Goal: Register for event/course

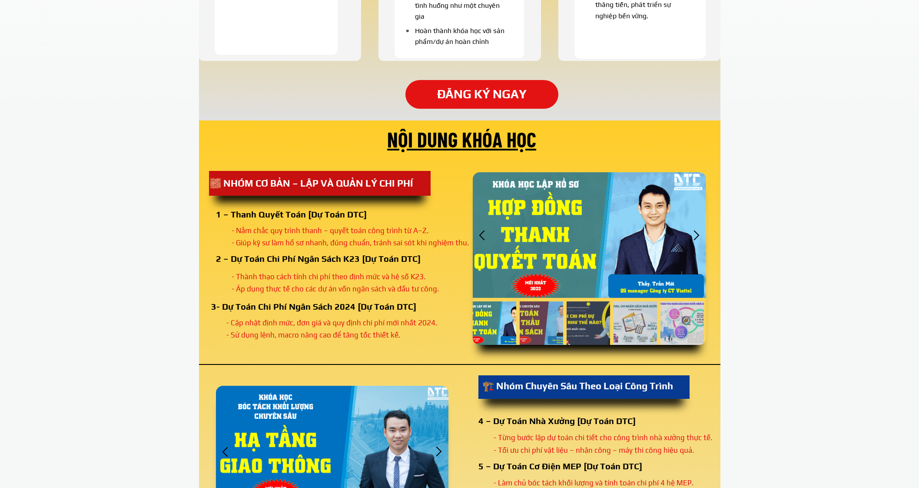
scroll to position [924, 0]
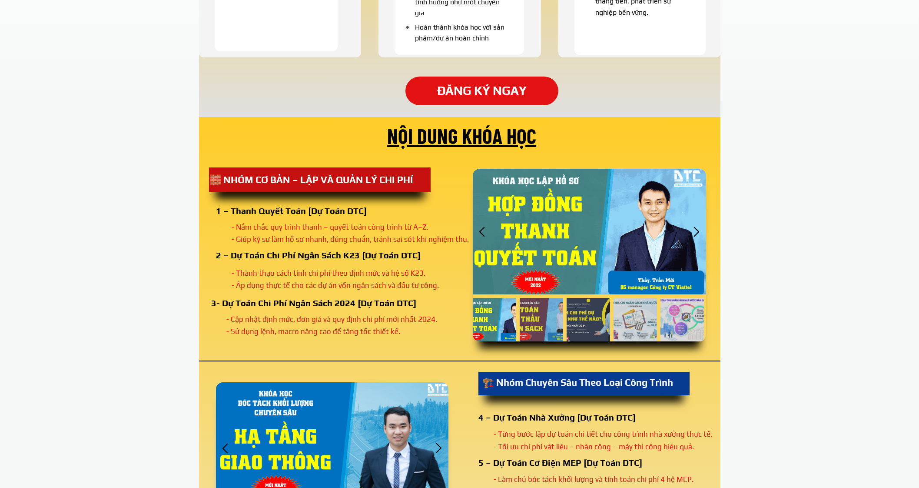
click at [696, 233] on div at bounding box center [697, 231] width 14 height 14
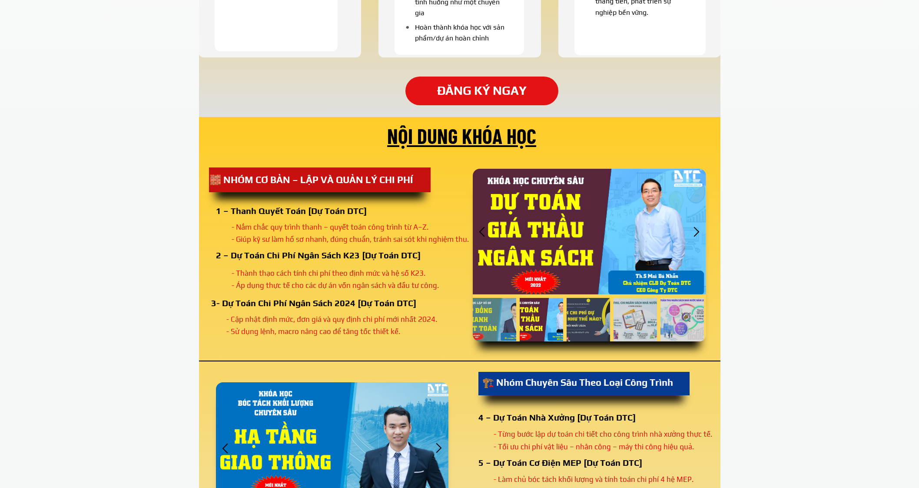
click at [696, 233] on div at bounding box center [697, 231] width 14 height 14
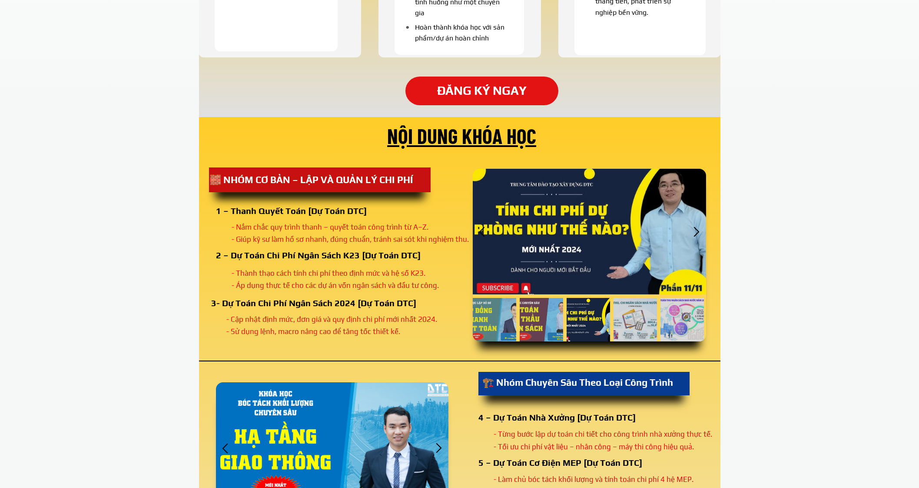
click at [696, 233] on div at bounding box center [697, 231] width 14 height 14
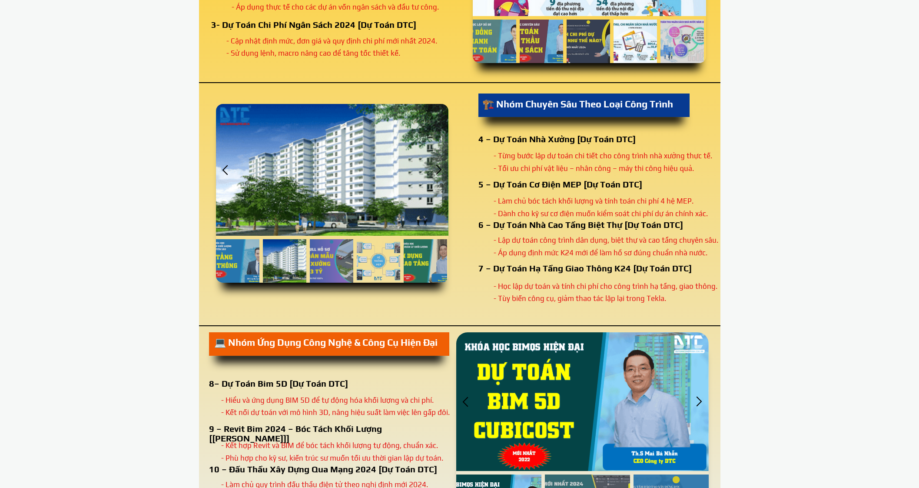
scroll to position [1250, 0]
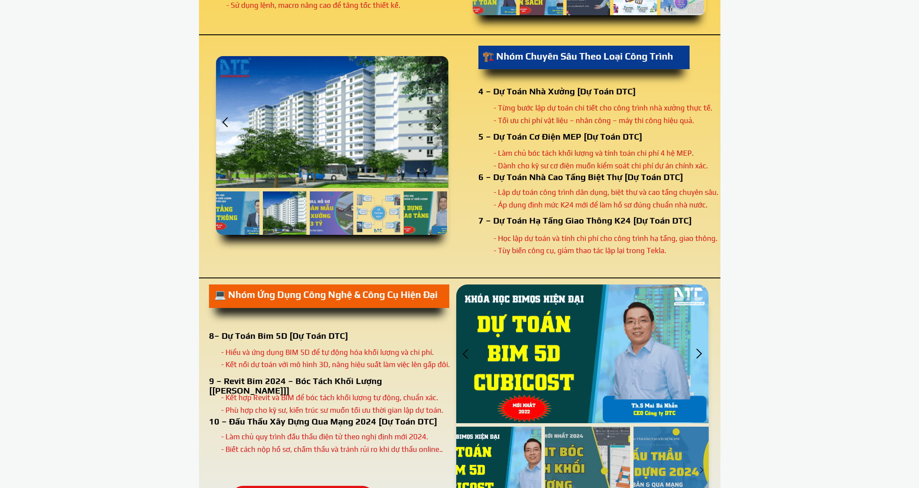
click at [439, 120] on div at bounding box center [439, 122] width 14 height 14
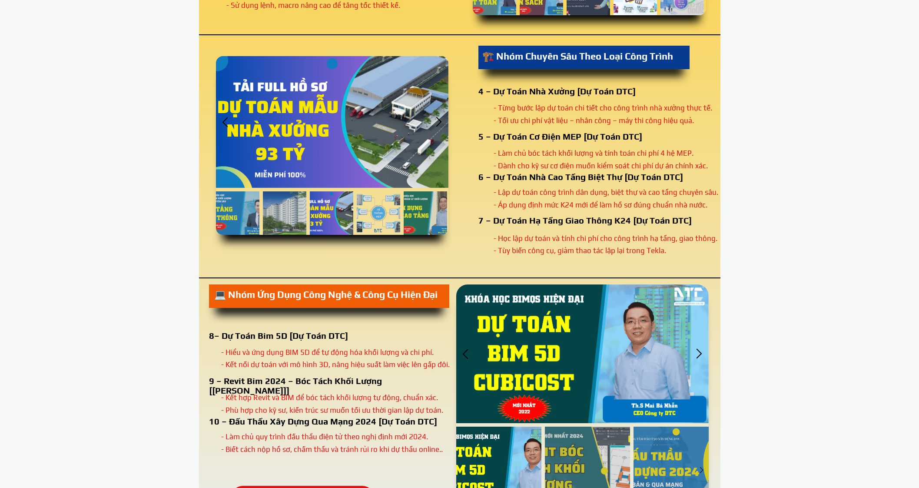
click at [439, 120] on div at bounding box center [439, 122] width 14 height 14
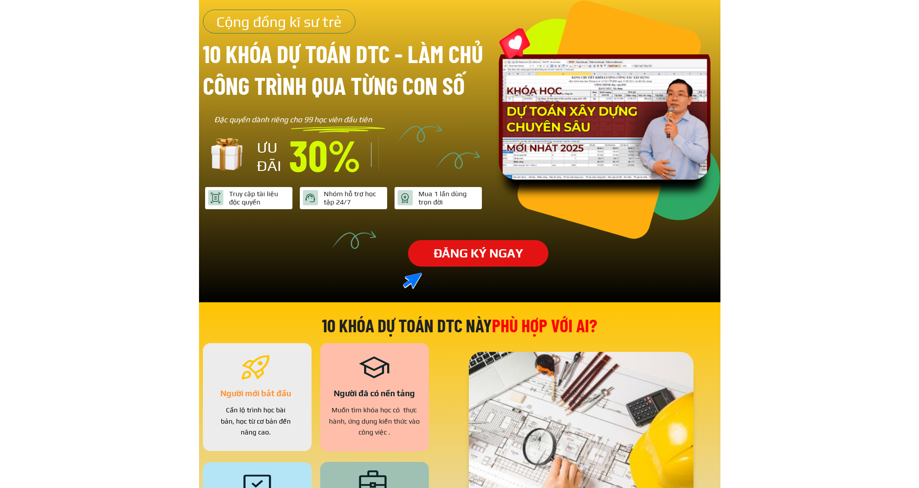
scroll to position [0, 0]
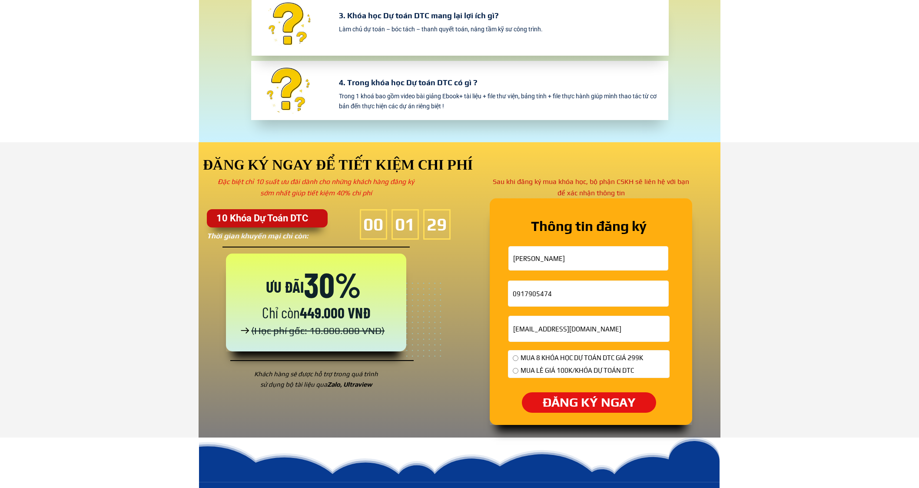
scroll to position [2716, 0]
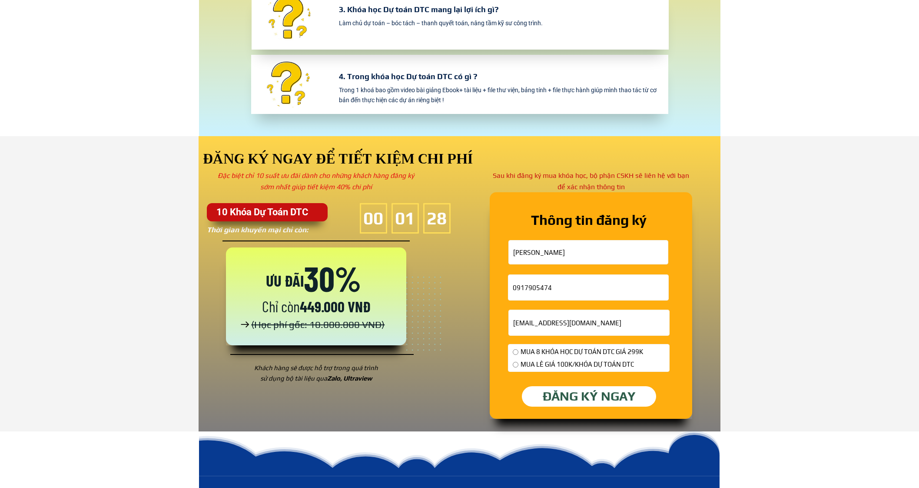
click at [591, 403] on p "ĐĂNG KÝ NGAY" at bounding box center [589, 396] width 134 height 21
click at [577, 399] on p "ĐĂNG KÝ NGAY" at bounding box center [589, 396] width 134 height 21
click at [528, 352] on span "MUA 8 KHÓA HỌC DỰ TOÁN DTC GIÁ 299K" at bounding box center [582, 351] width 123 height 10
radio input "true"
click at [554, 392] on p "ĐĂNG KÝ NGAY" at bounding box center [589, 396] width 138 height 21
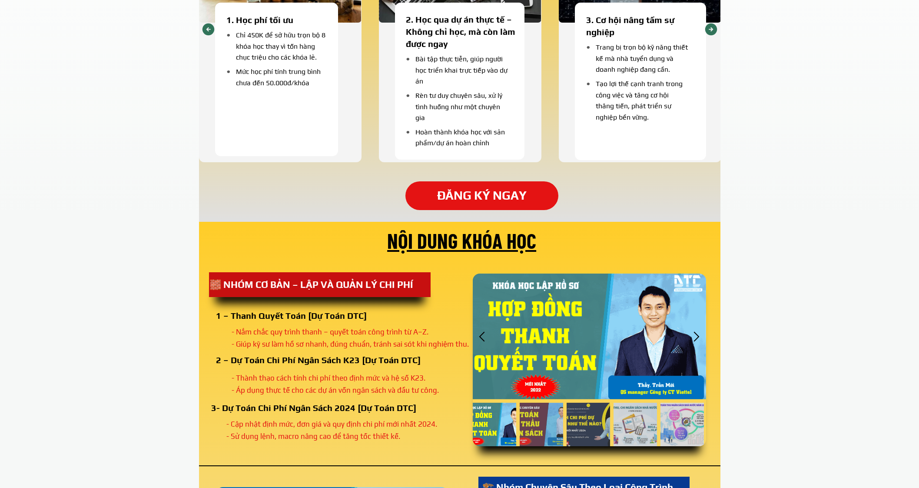
scroll to position [869, 0]
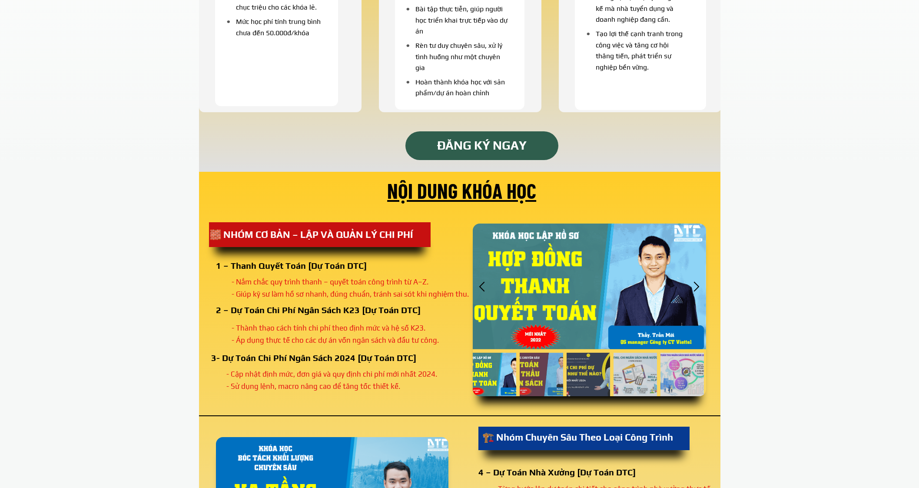
click at [457, 143] on p "ĐĂNG KÝ NGAY" at bounding box center [482, 145] width 166 height 31
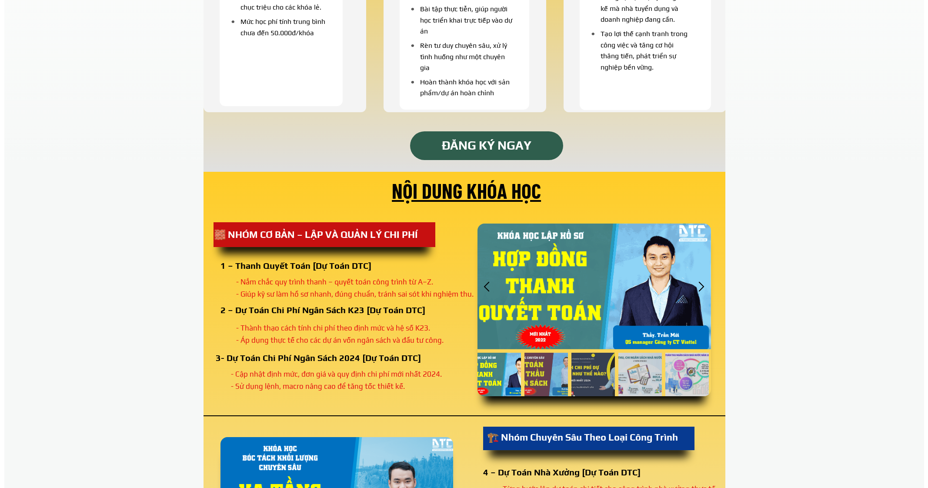
scroll to position [0, 0]
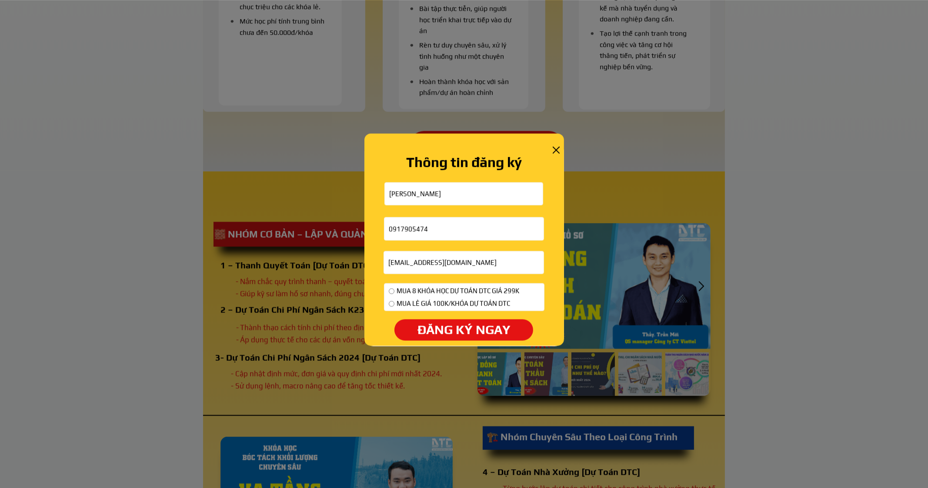
click at [405, 290] on span "MUA 8 KHÓA HỌC DỰ TOÁN DTC GIÁ 299K" at bounding box center [457, 291] width 123 height 10
radio input "true"
click at [429, 329] on p "ĐĂNG KÝ NGAY" at bounding box center [463, 329] width 139 height 21
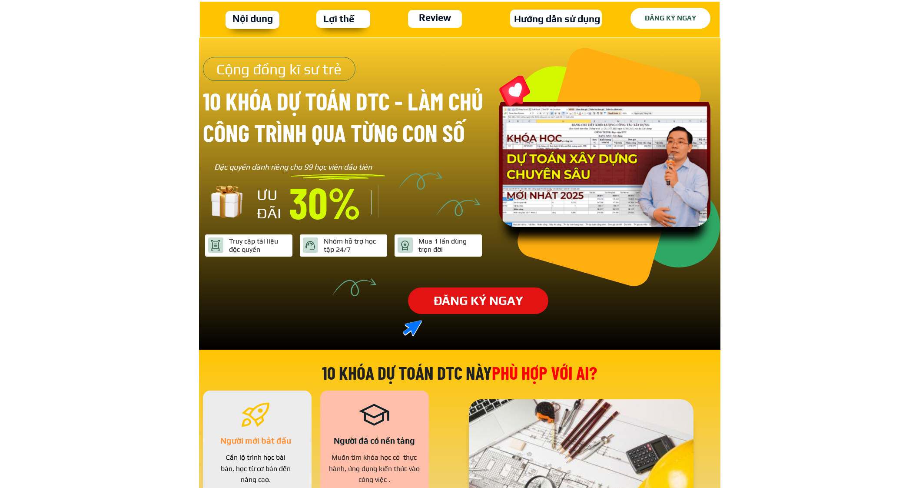
click at [654, 25] on p "ĐĂNG KÝ NGAY" at bounding box center [670, 18] width 87 height 23
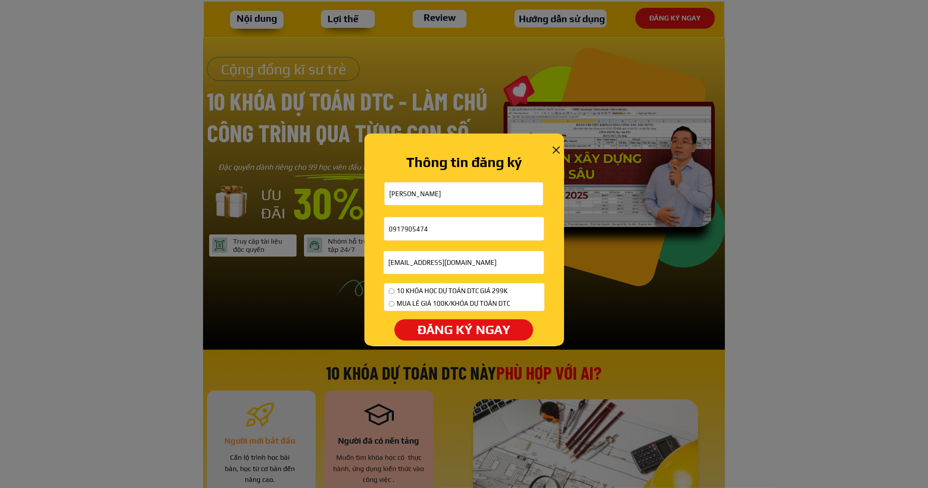
click at [443, 289] on span "10 KHÓA HỌC DỰ TOÁN DTC GIÁ 299K" at bounding box center [452, 291] width 113 height 10
radio input "true"
click at [454, 328] on p "ĐĂNG KÝ NGAY" at bounding box center [463, 329] width 139 height 21
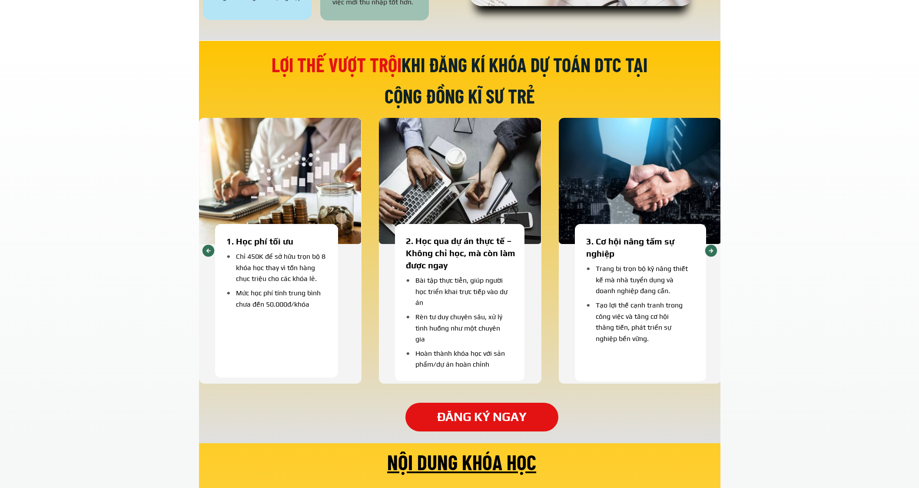
scroll to position [706, 0]
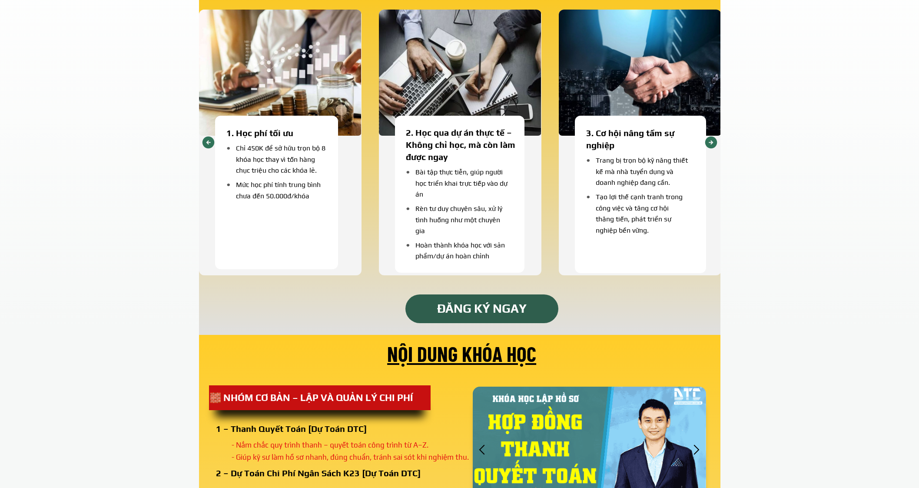
click at [446, 308] on p "ĐĂNG KÝ NGAY" at bounding box center [482, 308] width 167 height 31
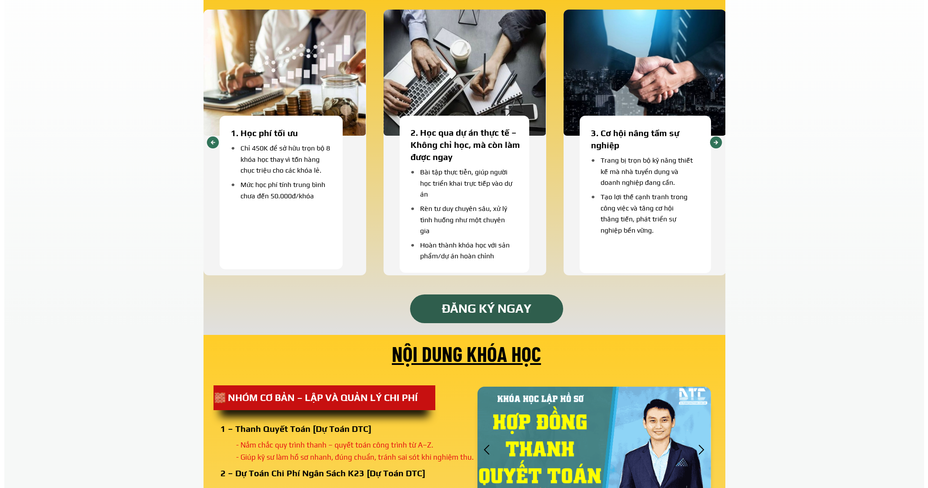
scroll to position [0, 0]
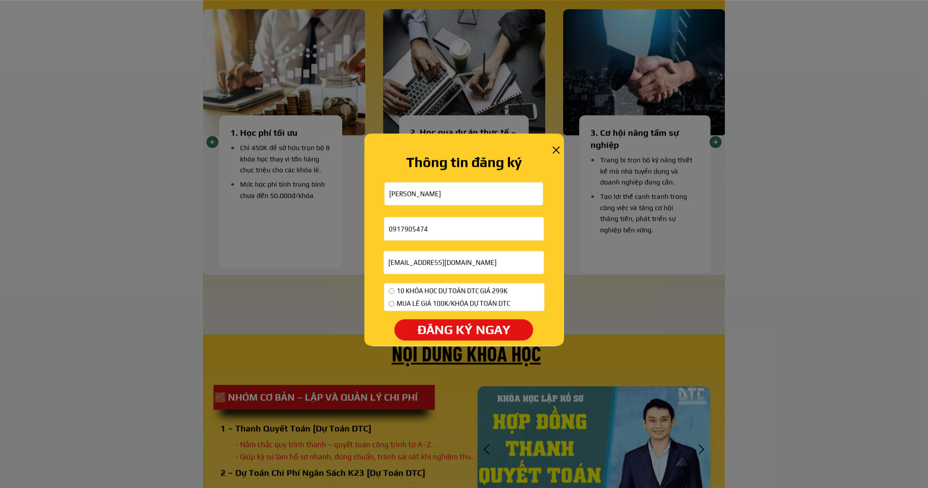
click at [404, 299] on span "MUA LẺ GIÁ 100K/KHÓA DỰ TOÁN DTC" at bounding box center [452, 303] width 113 height 10
radio input "true"
click at [431, 328] on p "ĐĂNG KÝ NGAY" at bounding box center [463, 329] width 139 height 21
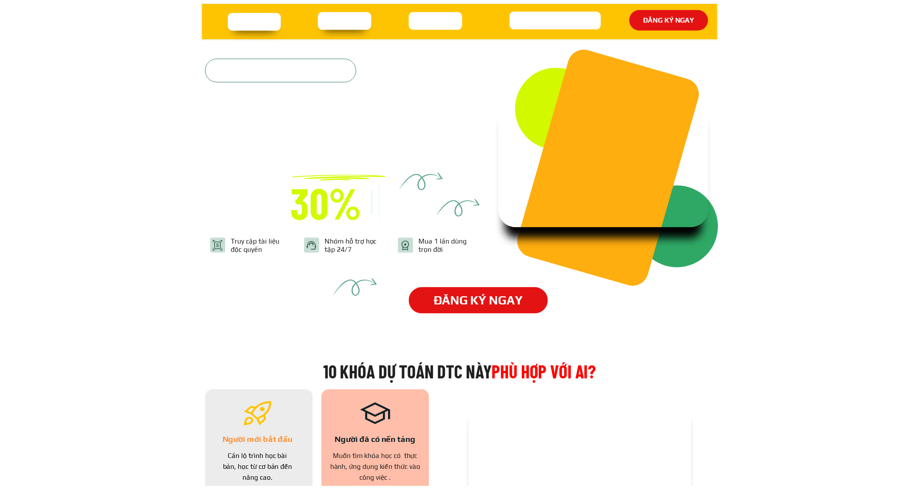
scroll to position [2716, 0]
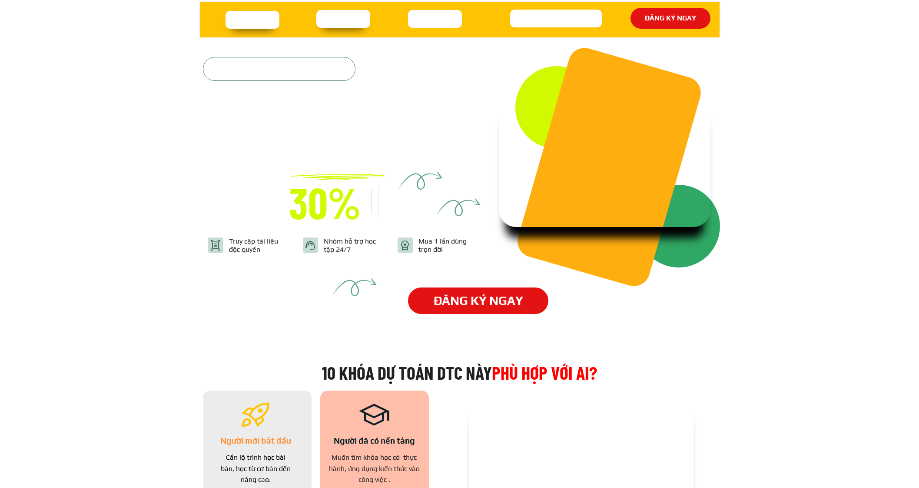
scroll to position [2716, 0]
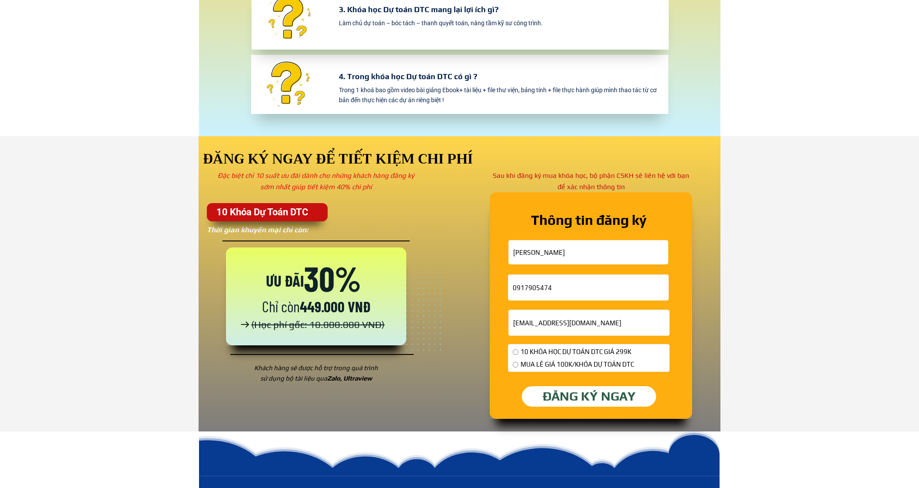
click at [574, 399] on p "ĐĂNG KÝ NGAY" at bounding box center [589, 396] width 135 height 21
click at [552, 357] on div "10 KHÓA HỌC DỰ TOÁN DTC GIÁ 299K MUA LẺ GIÁ 100K/KHÓA DỰ TOÁN DTC" at bounding box center [573, 358] width 121 height 25
click at [538, 353] on span "10 KHÓA HỌC DỰ TOÁN DTC GIÁ 299K" at bounding box center [577, 351] width 113 height 10
radio input "true"
click at [532, 392] on p "ĐĂNG KÝ NGAY" at bounding box center [589, 396] width 136 height 21
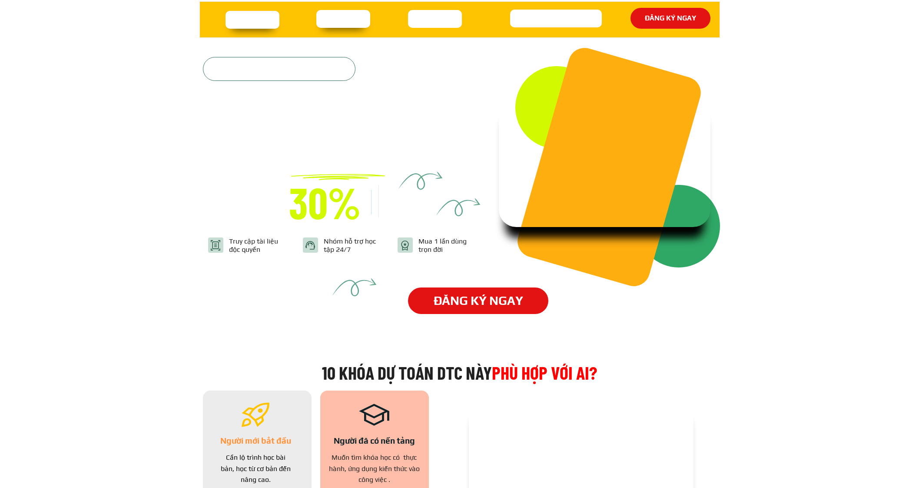
scroll to position [2716, 0]
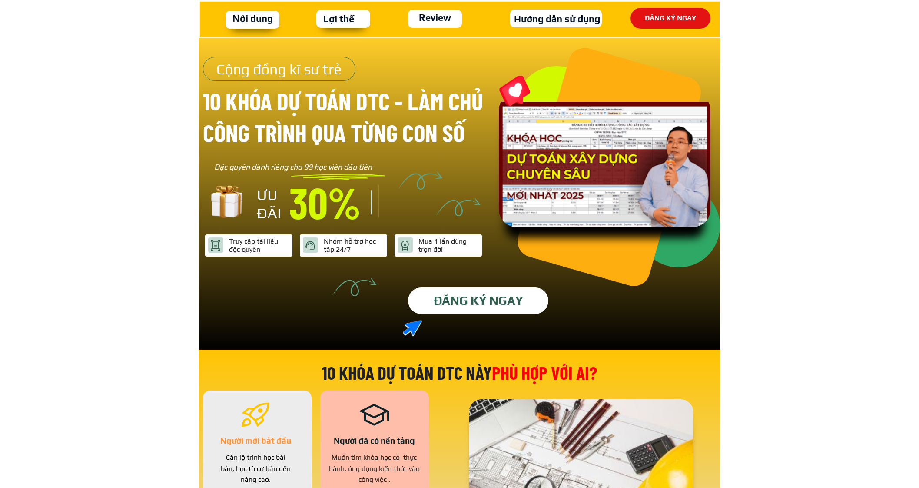
click at [471, 300] on p "ĐĂNG KÝ NGAY" at bounding box center [478, 300] width 140 height 27
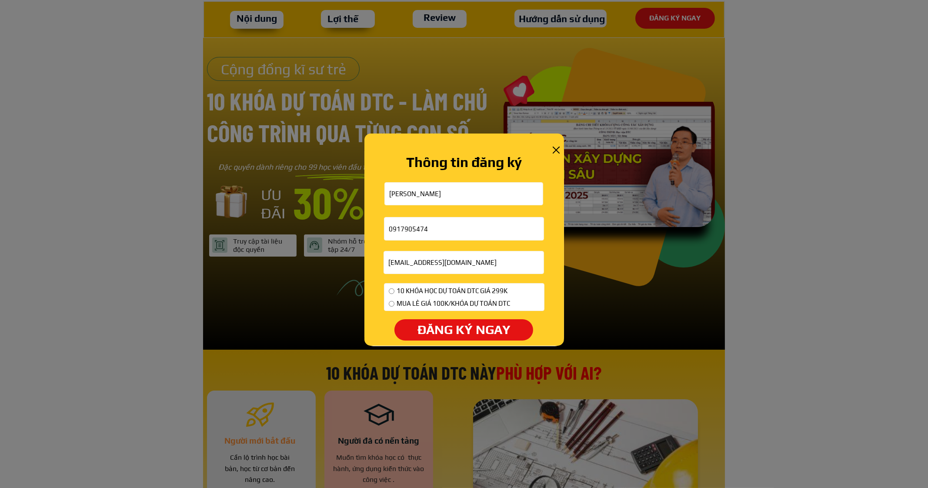
click at [412, 287] on span "10 KHÓA HỌC DỰ TOÁN DTC GIÁ 299K" at bounding box center [452, 291] width 113 height 10
radio input "true"
click at [412, 334] on p "ĐĂNG KÝ NGAY" at bounding box center [463, 329] width 140 height 21
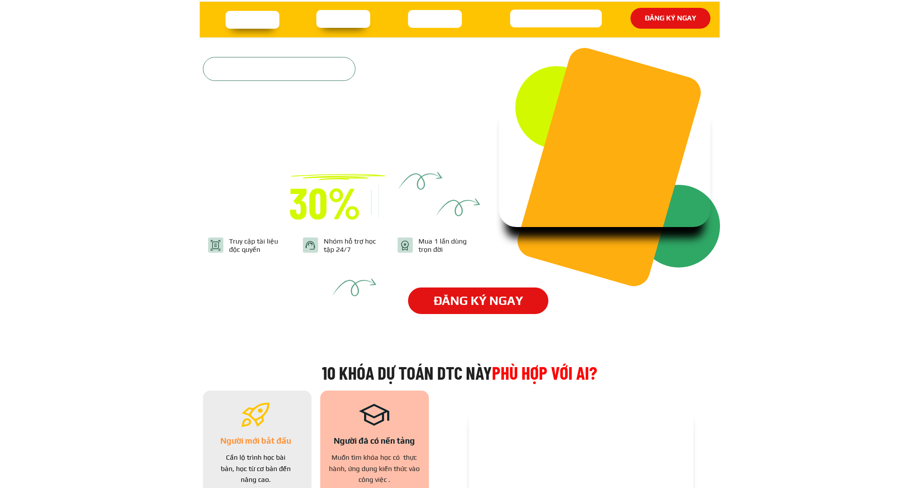
scroll to position [2716, 0]
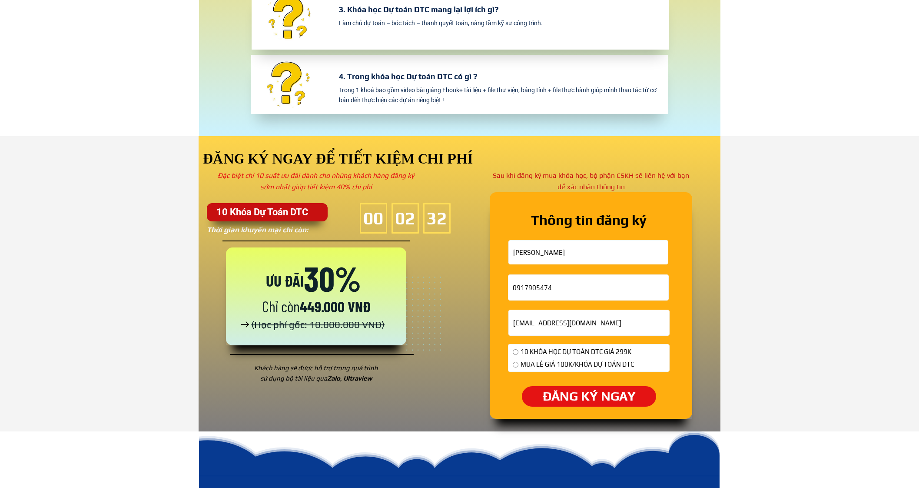
click at [532, 359] on span "MUA LẺ GIÁ 100K/KHÓA DỰ TOÁN DTC" at bounding box center [577, 364] width 113 height 10
radio input "true"
click at [546, 399] on p "ĐĂNG KÝ NGAY" at bounding box center [589, 396] width 134 height 21
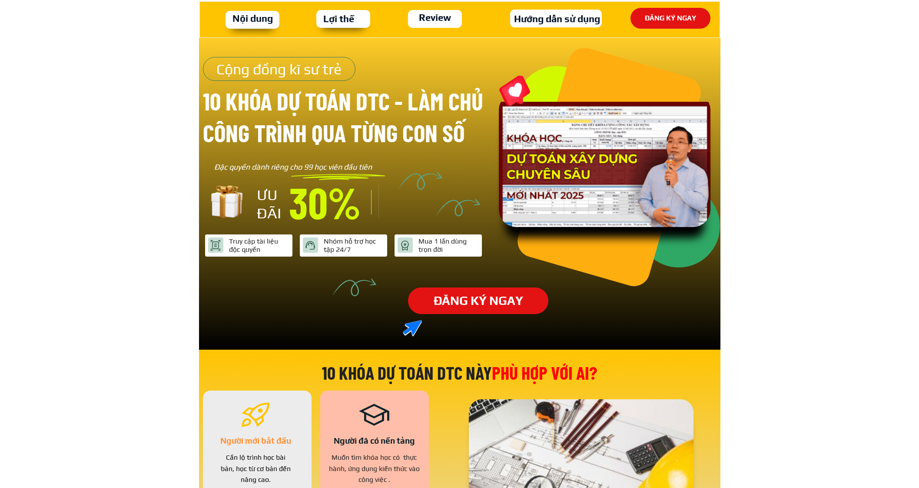
scroll to position [2716, 0]
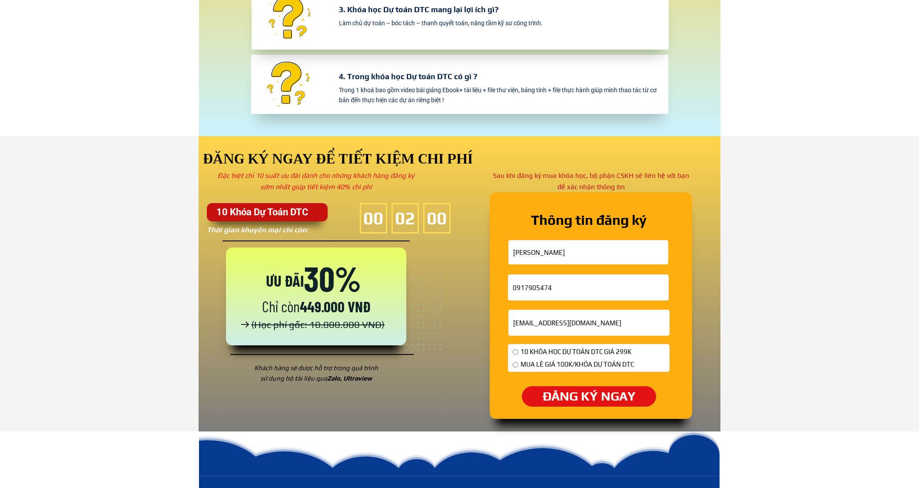
click at [550, 352] on span "10 KHÓA HỌC DỰ TOÁN DTC GIÁ 299K" at bounding box center [577, 351] width 113 height 10
radio input "true"
click at [550, 382] on form "ĐĂNG KÝ NGAY Phạm cao cường 0917905474 cuong211002@gmail.com 10 KHÓA HỌC DỰ TOÁ…" at bounding box center [589, 323] width 162 height 166
click at [550, 395] on p "ĐĂNG KÝ NGAY" at bounding box center [589, 396] width 137 height 21
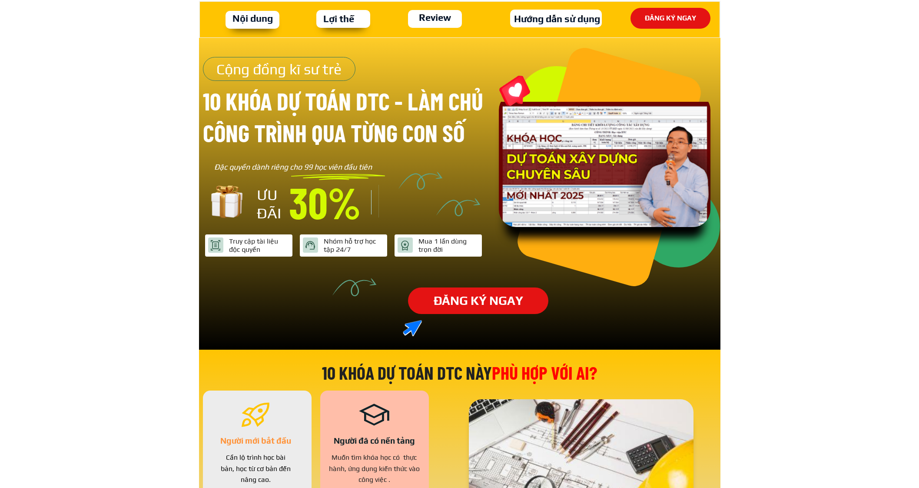
scroll to position [2716, 0]
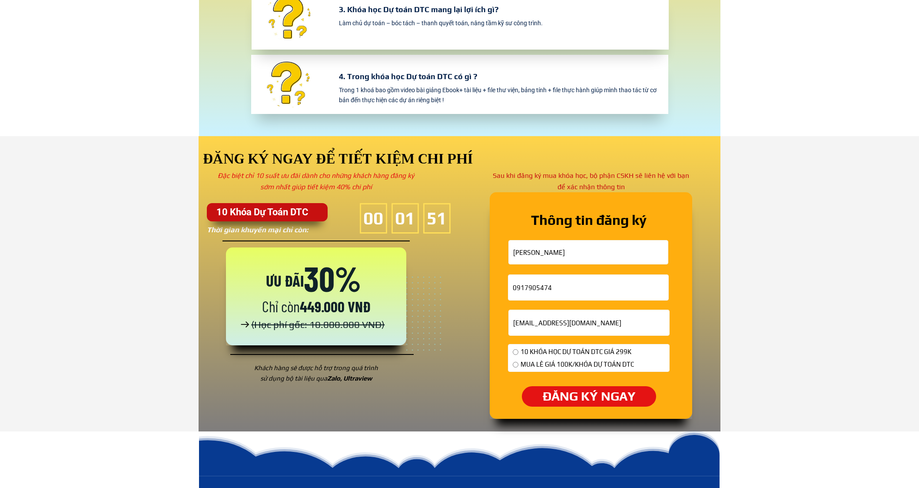
click at [556, 349] on span "10 KHÓA HỌC DỰ TOÁN DTC GIÁ 299K" at bounding box center [577, 351] width 113 height 10
radio input "true"
click at [565, 395] on p "ĐĂNG KÝ NGAY" at bounding box center [589, 396] width 142 height 22
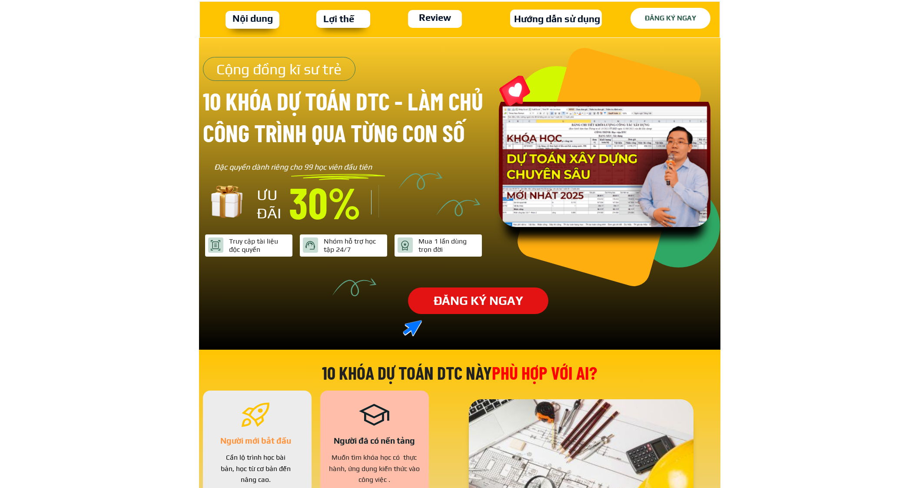
click at [665, 17] on p "ĐĂNG KÝ NGAY" at bounding box center [671, 18] width 80 height 21
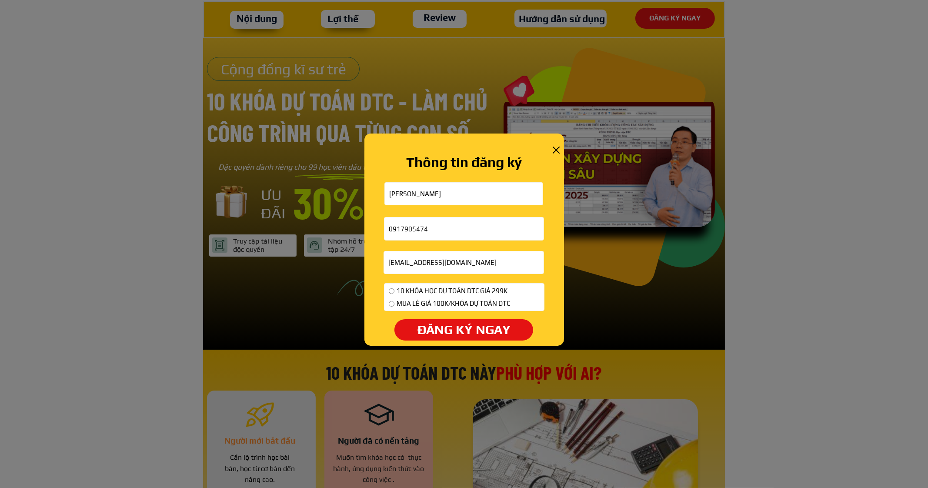
click at [473, 292] on span "10 KHÓA HỌC DỰ TOÁN DTC GIÁ 299K" at bounding box center [452, 291] width 113 height 10
radio input "true"
click at [475, 329] on p "ĐĂNG KÝ NGAY" at bounding box center [463, 329] width 139 height 21
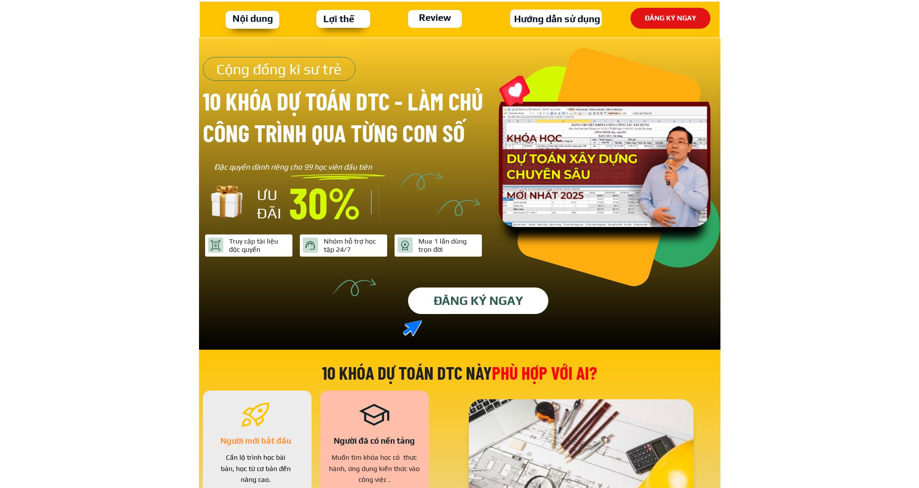
click at [471, 302] on p "ĐĂNG KÝ NGAY" at bounding box center [478, 300] width 144 height 27
click at [500, 300] on p "ĐĂNG KÝ NGAY" at bounding box center [478, 300] width 151 height 28
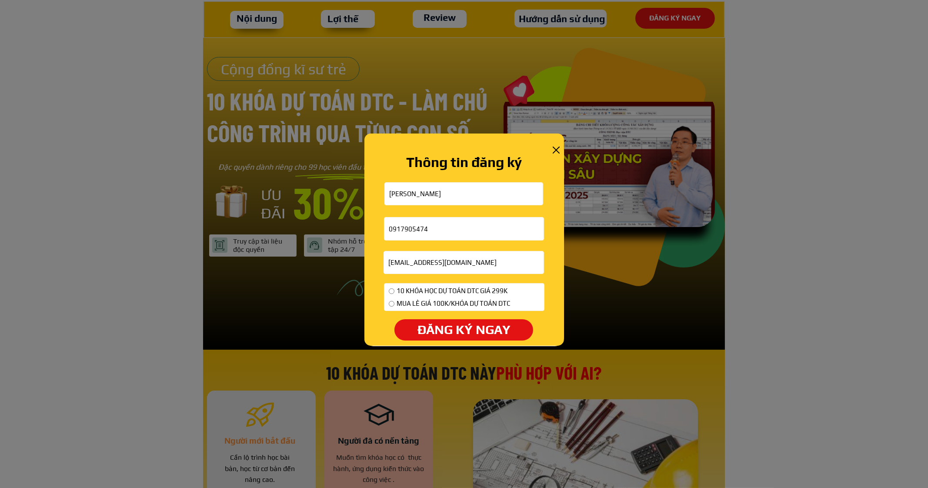
click at [446, 290] on span "10 KHÓA HỌC DỰ TOÁN DTC GIÁ 299K" at bounding box center [452, 291] width 113 height 10
radio input "true"
click at [450, 333] on p "ĐĂNG KÝ NGAY" at bounding box center [463, 329] width 139 height 21
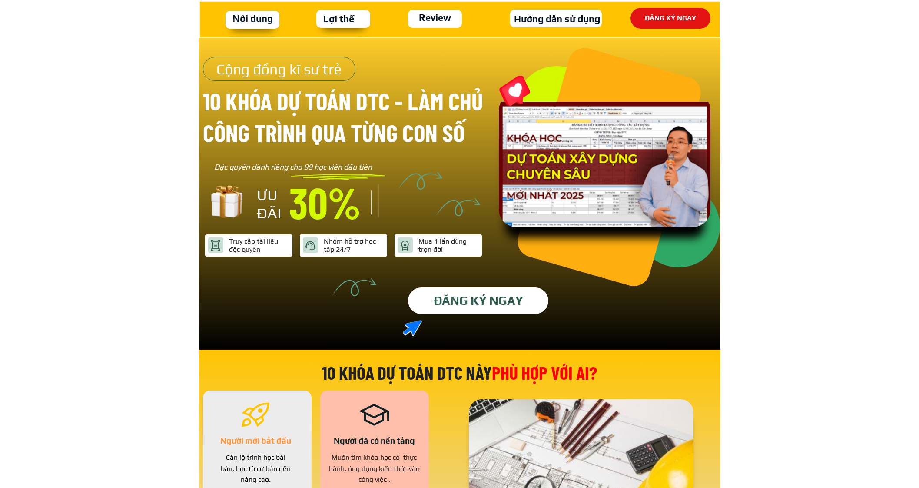
click at [466, 303] on p "ĐĂNG KÝ NGAY" at bounding box center [478, 300] width 141 height 27
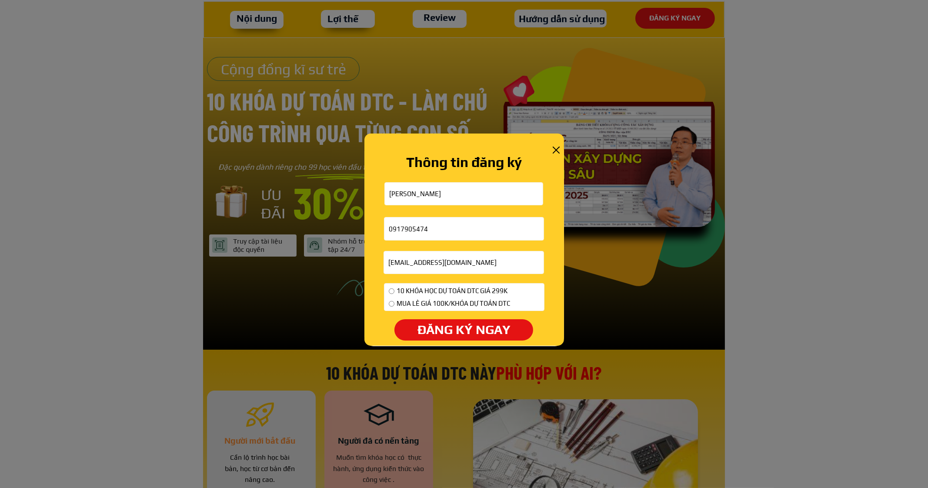
click at [440, 286] on span "10 KHÓA HỌC DỰ TOÁN DTC GIÁ 299K" at bounding box center [452, 291] width 113 height 10
radio input "true"
click at [440, 331] on p "ĐĂNG KÝ NGAY" at bounding box center [463, 329] width 139 height 21
